Goal: Task Accomplishment & Management: Complete application form

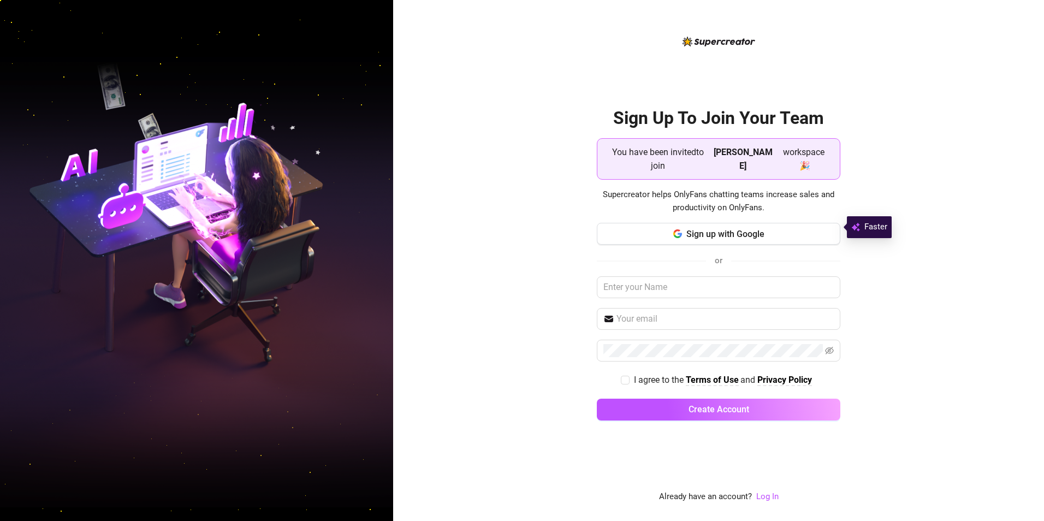
click at [510, 335] on div "Sign Up To Join Your Team You have been invited to join Jake workspace 🎉 Superc…" at bounding box center [718, 260] width 651 height 521
click at [664, 282] on input "text" at bounding box center [718, 287] width 243 height 22
click at [708, 229] on span "Sign up with Google" at bounding box center [725, 234] width 78 height 10
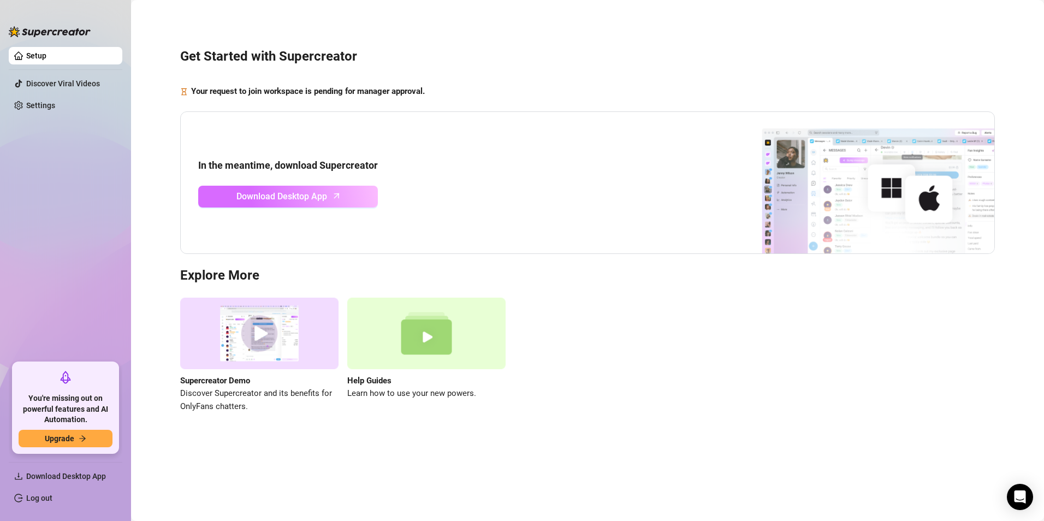
click at [287, 197] on span "Download Desktop App" at bounding box center [281, 196] width 91 height 14
